Goal: Task Accomplishment & Management: Complete application form

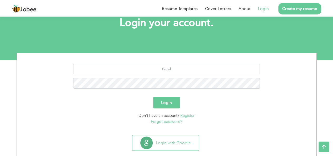
scroll to position [44, 0]
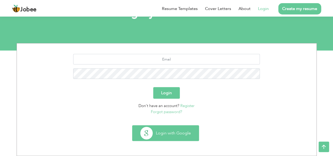
click at [173, 138] on button "Login with Google" at bounding box center [166, 133] width 66 height 15
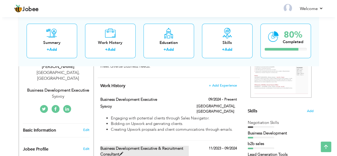
scroll to position [95, 0]
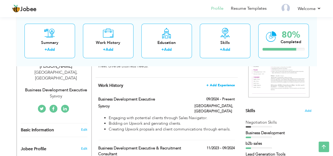
click at [214, 85] on span "+ Add Experience" at bounding box center [221, 86] width 28 height 4
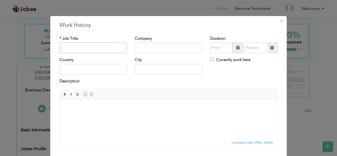
click at [94, 51] on input "text" at bounding box center [93, 48] width 67 height 11
type input "Business Development Executive"
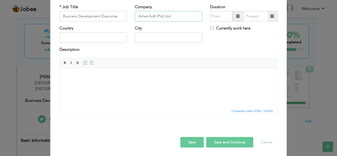
scroll to position [0, 0]
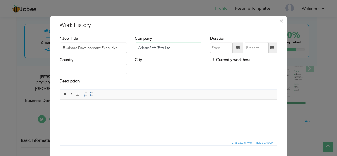
type input "ArhamSoft (Pvt) Ltd"
click at [101, 69] on input "text" at bounding box center [93, 69] width 67 height 11
type input "Pakistan"
type input "Lahore"
click at [236, 49] on span at bounding box center [238, 48] width 4 height 4
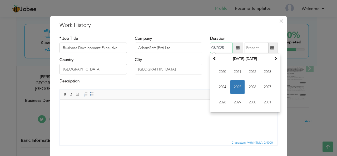
click at [234, 85] on span "2025" at bounding box center [237, 87] width 14 height 14
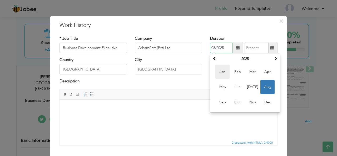
click at [221, 69] on span "Jan" at bounding box center [222, 72] width 14 height 14
type input "01/2025"
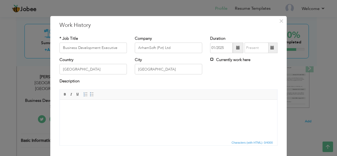
click at [210, 58] on input "Currently work here" at bounding box center [211, 59] width 3 height 3
checkbox input "true"
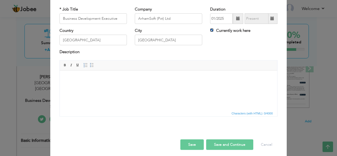
scroll to position [30, 0]
click at [164, 86] on html at bounding box center [169, 78] width 218 height 16
click at [90, 63] on span at bounding box center [92, 65] width 4 height 4
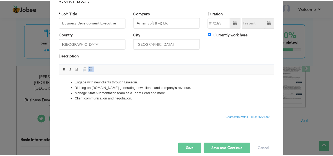
scroll to position [32, 0]
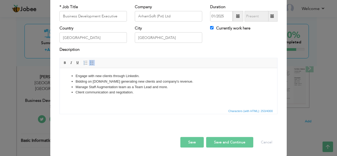
click at [191, 145] on button "Save" at bounding box center [191, 142] width 23 height 11
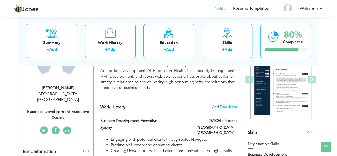
scroll to position [81, 0]
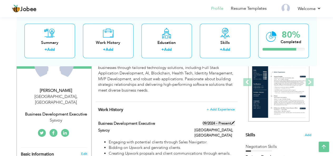
click at [232, 121] on span at bounding box center [233, 123] width 4 height 4
type input "Sysvoy"
type input "09/2024"
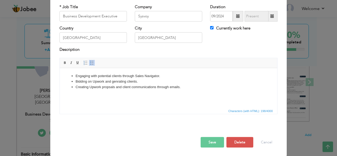
scroll to position [0, 0]
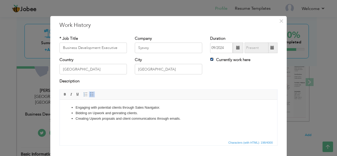
click at [210, 61] on input "Currently work here" at bounding box center [211, 59] width 3 height 3
checkbox input "false"
click at [273, 45] on span at bounding box center [272, 48] width 10 height 11
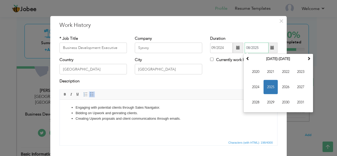
click at [269, 85] on span "2025" at bounding box center [271, 87] width 14 height 14
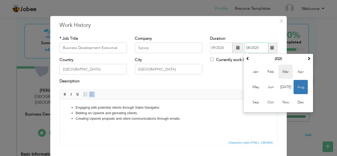
click at [282, 67] on span "Mar" at bounding box center [286, 72] width 14 height 14
type input "03/2025"
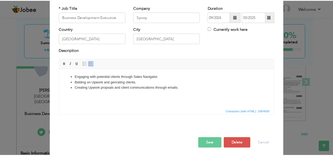
scroll to position [32, 0]
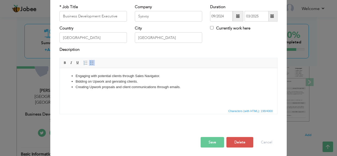
click at [210, 142] on button "Save" at bounding box center [212, 142] width 23 height 11
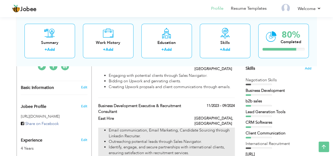
scroll to position [0, 0]
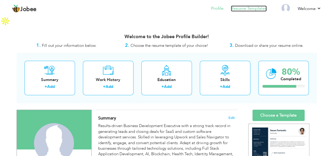
click at [246, 10] on link "Resume Templates" at bounding box center [249, 9] width 36 height 6
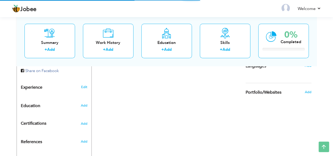
scroll to position [209, 0]
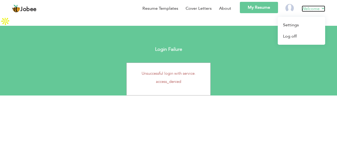
click at [311, 10] on link "Welcome" at bounding box center [313, 9] width 23 height 6
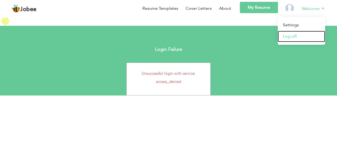
click at [289, 38] on link "Log off" at bounding box center [301, 36] width 47 height 11
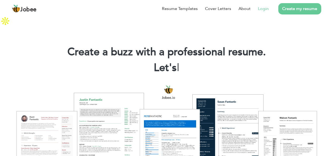
click at [267, 10] on link "Login" at bounding box center [263, 9] width 11 height 6
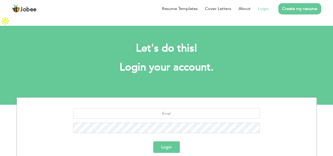
scroll to position [44, 0]
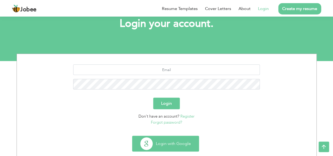
click at [175, 136] on button "Login with Google" at bounding box center [166, 143] width 66 height 15
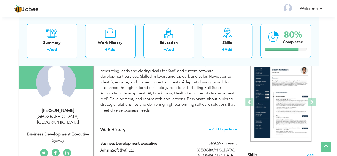
scroll to position [51, 0]
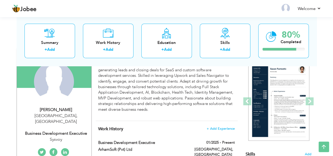
click at [62, 131] on div "Business Development Executive" at bounding box center [56, 134] width 71 height 6
type input "[DEMOGRAPHIC_DATA]"
type input "Waqas"
type input "03006144449"
select select "number:166"
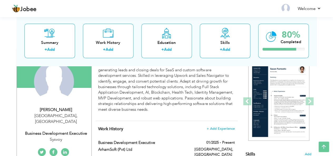
type input "[GEOGRAPHIC_DATA]"
select select "number:6"
type input "Sysvoy"
type input "Business Development Executive"
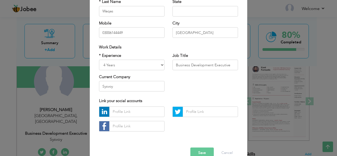
scroll to position [70, 0]
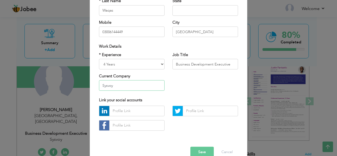
click at [133, 82] on input "Sysvoy" at bounding box center [132, 85] width 66 height 11
type input "S"
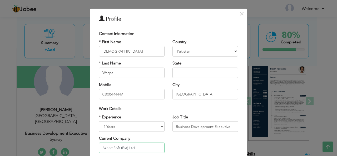
scroll to position [3, 0]
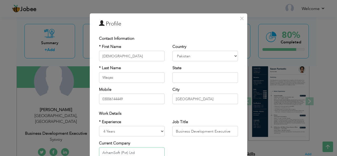
type input "ArhamSoft (Pvt) Ltd"
click at [195, 82] on input "text" at bounding box center [206, 77] width 66 height 11
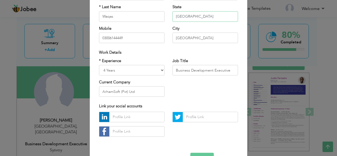
scroll to position [64, 0]
type input "[GEOGRAPHIC_DATA]"
click at [228, 69] on input "Business Development Executive" at bounding box center [206, 70] width 66 height 11
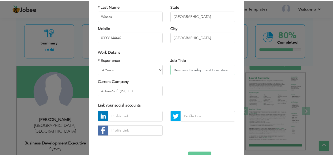
scroll to position [80, 0]
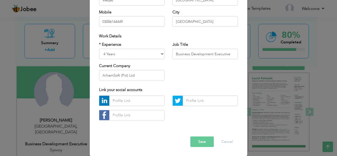
click at [200, 145] on button "Save" at bounding box center [201, 142] width 23 height 11
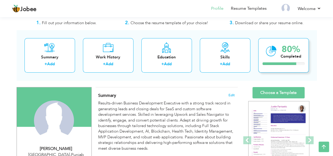
scroll to position [0, 0]
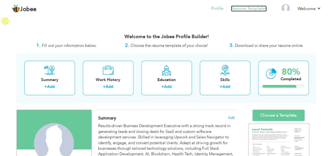
click at [260, 8] on link "Resume Templates" at bounding box center [249, 9] width 36 height 6
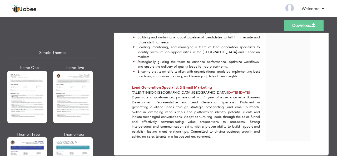
scroll to position [920, 0]
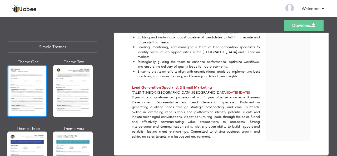
click at [15, 84] on div at bounding box center [27, 91] width 40 height 52
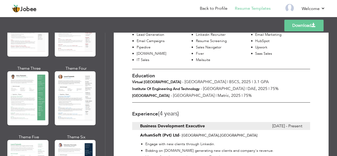
scroll to position [0, 0]
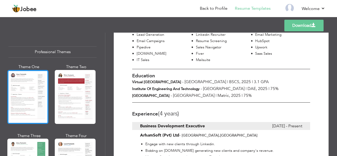
click at [26, 98] on div at bounding box center [27, 97] width 41 height 54
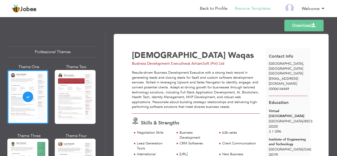
click at [303, 24] on link "Download" at bounding box center [303, 26] width 39 height 12
